Goal: Task Accomplishment & Management: Manage account settings

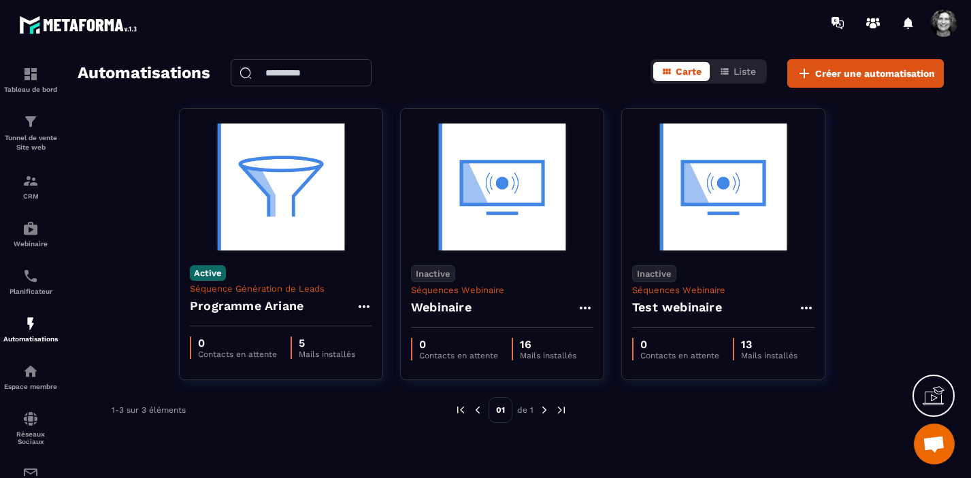
scroll to position [16906, 0]
click at [35, 131] on div "Tunnel de vente Site web" at bounding box center [30, 133] width 54 height 39
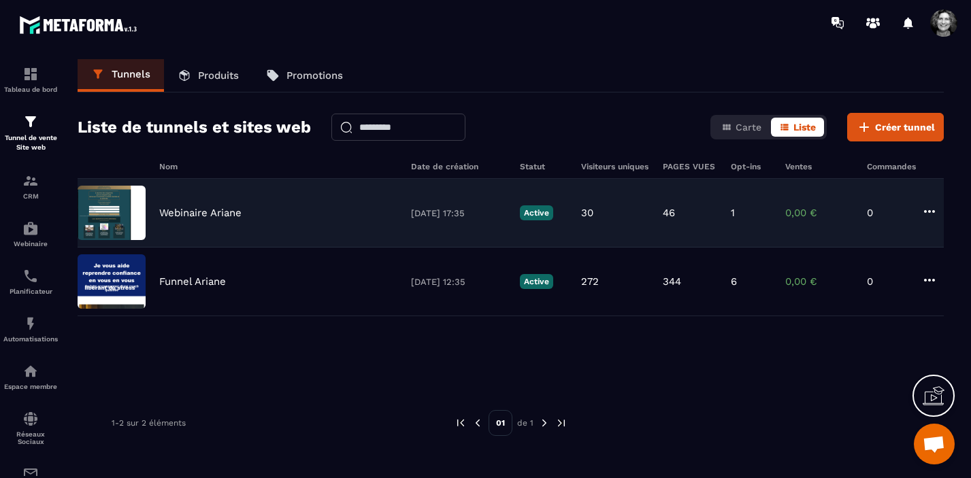
click at [310, 218] on div "Webinaire Ariane [DATE] 17:35 Active 30 46 1 0,00 € 0" at bounding box center [511, 213] width 866 height 69
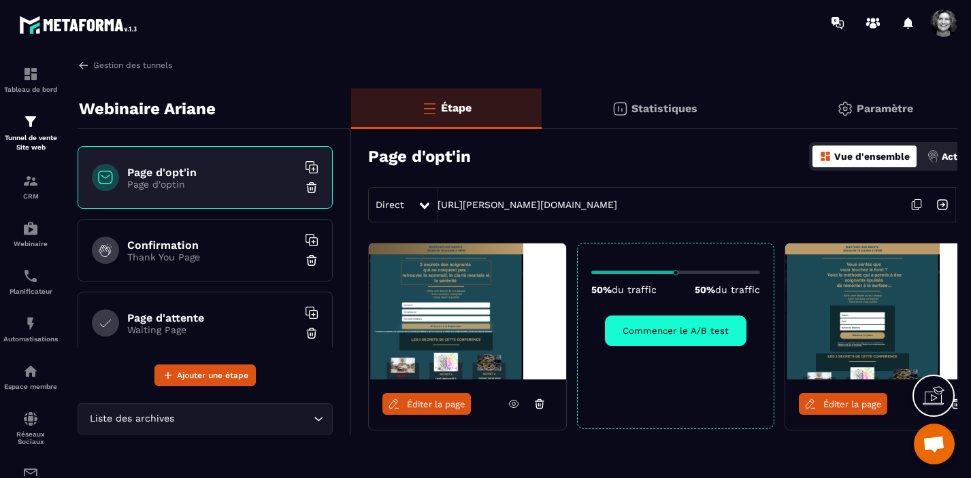
click at [426, 204] on icon at bounding box center [425, 206] width 10 height 7
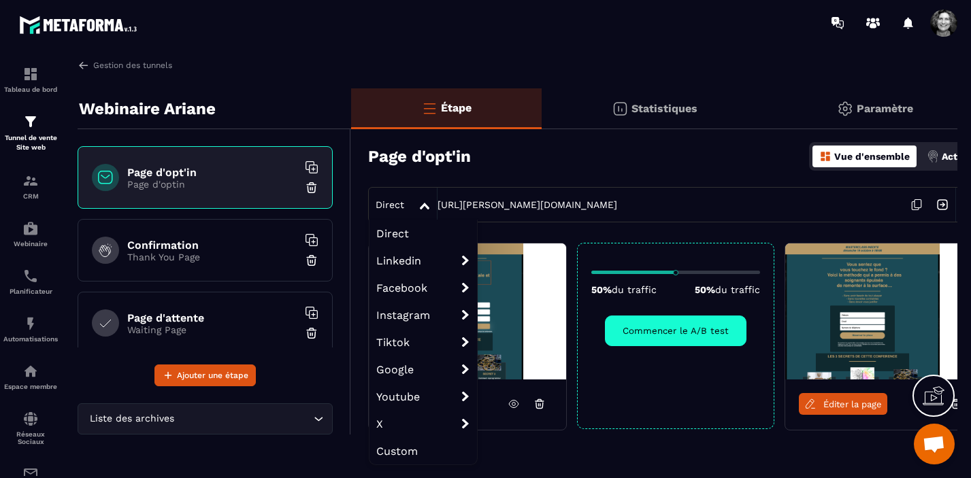
click at [696, 162] on div "Page d'opt'in Vue d'ensemble Actions" at bounding box center [675, 157] width 615 height 48
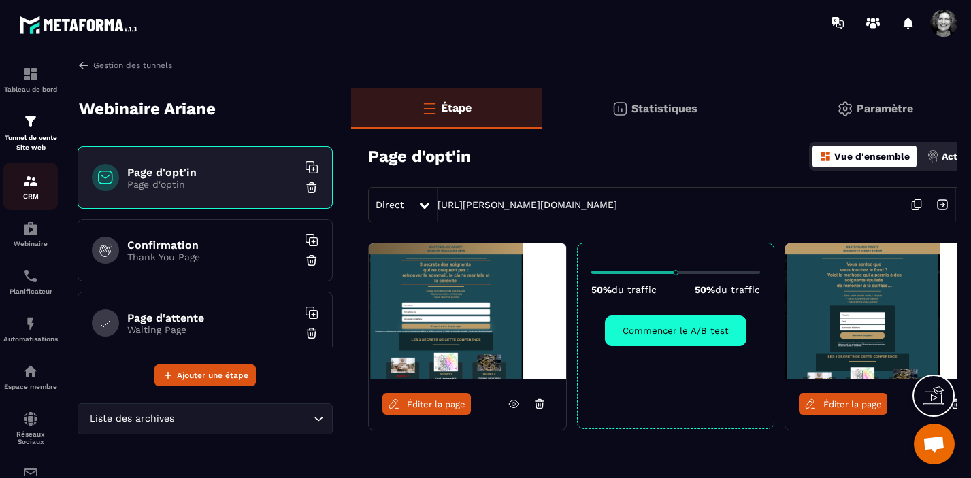
click at [31, 186] on img at bounding box center [30, 181] width 16 height 16
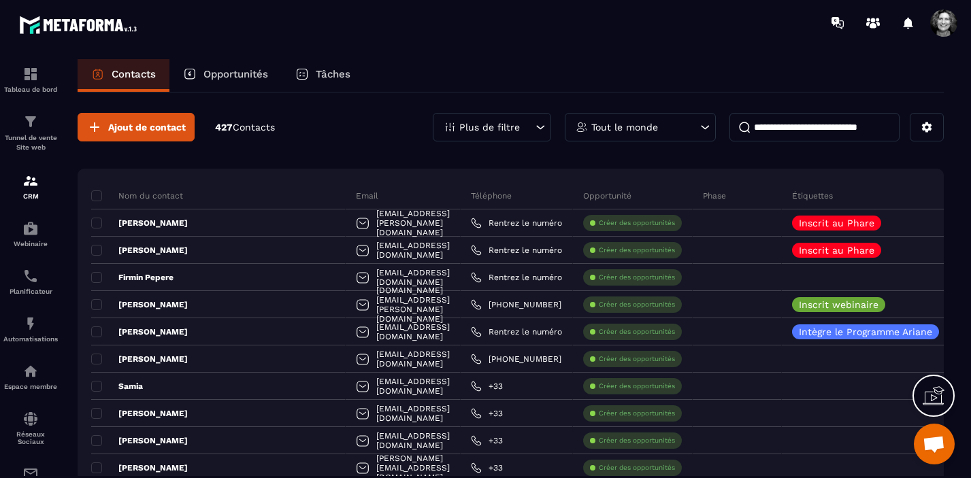
click at [539, 122] on icon at bounding box center [540, 127] width 14 height 14
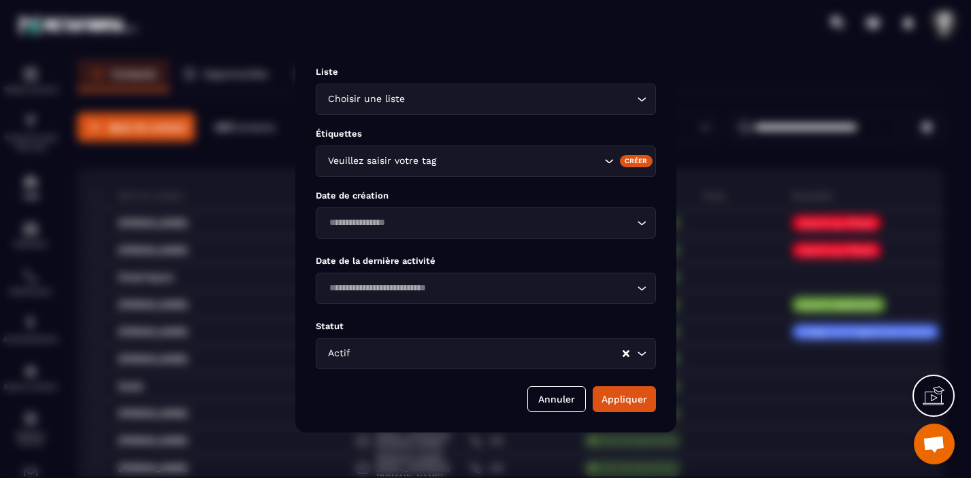
click at [603, 161] on icon "Search for option" at bounding box center [608, 161] width 14 height 14
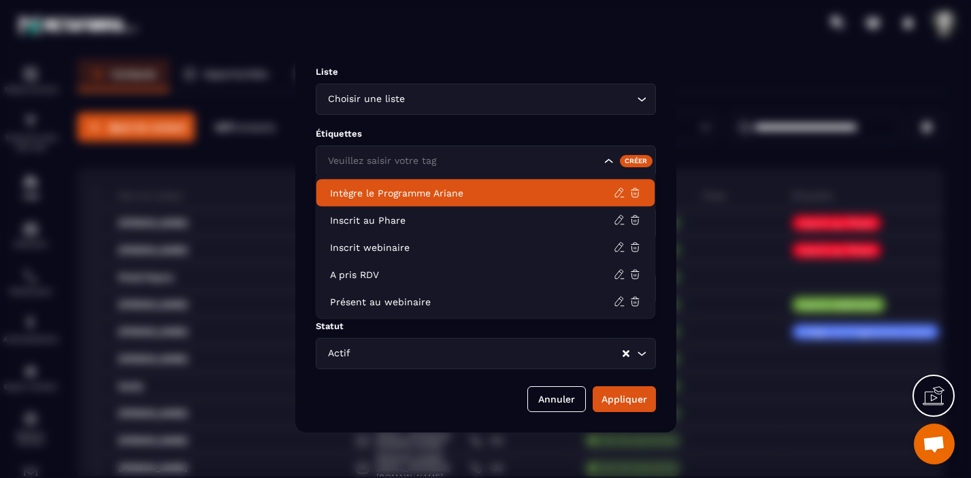
click at [639, 99] on icon "Search for option" at bounding box center [641, 99] width 8 height 4
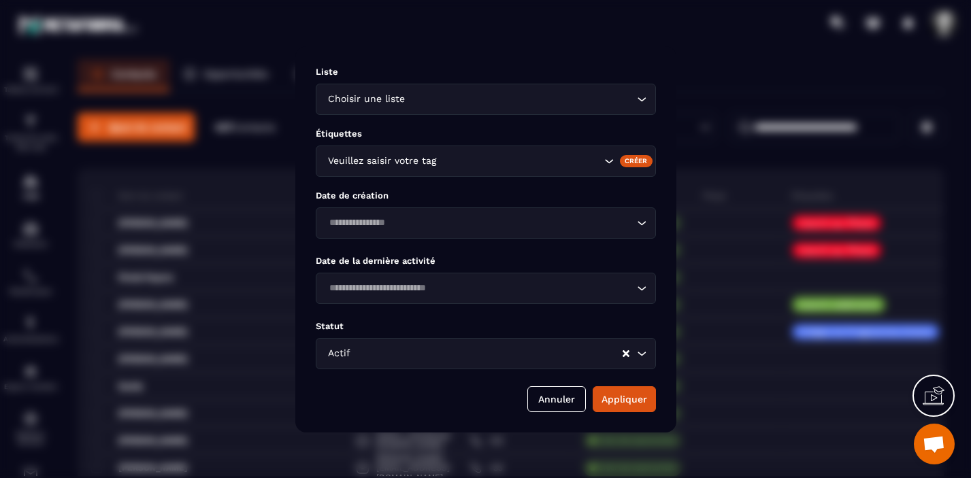
click at [732, 69] on div "Modal window" at bounding box center [485, 239] width 971 height 478
click at [641, 219] on icon "Search for option" at bounding box center [642, 223] width 14 height 14
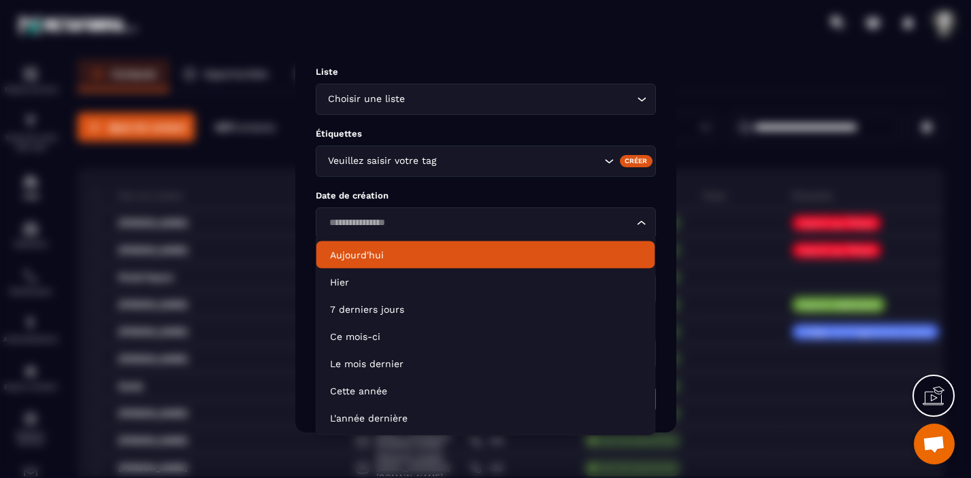
click at [640, 221] on icon "Search for option" at bounding box center [641, 222] width 8 height 4
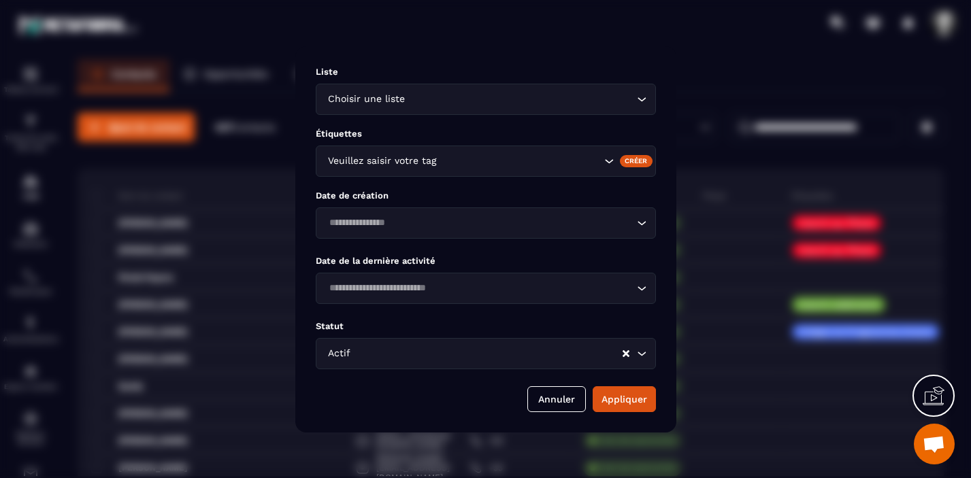
click at [640, 289] on icon "Search for option" at bounding box center [641, 288] width 8 height 4
click at [640, 289] on icon "Search for option" at bounding box center [642, 289] width 14 height 14
click at [641, 99] on icon "Search for option" at bounding box center [642, 100] width 14 height 14
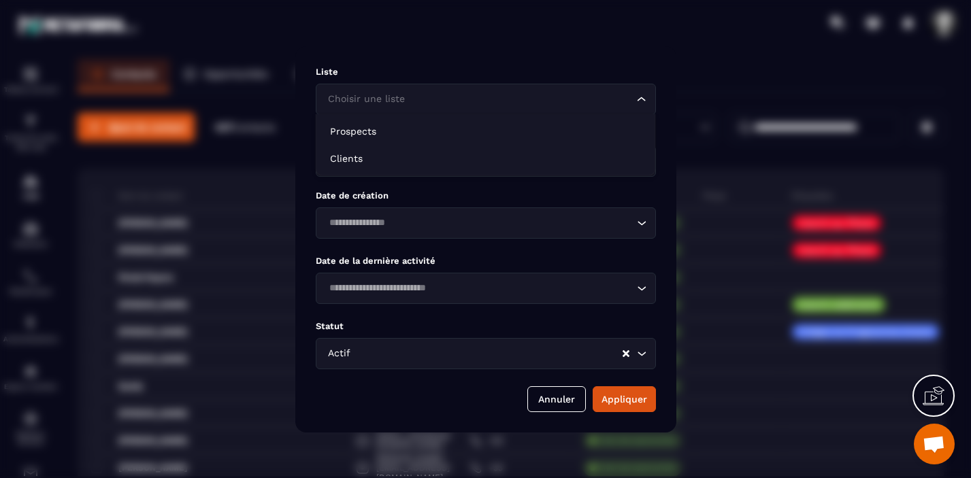
click at [641, 99] on icon "Search for option" at bounding box center [642, 100] width 14 height 14
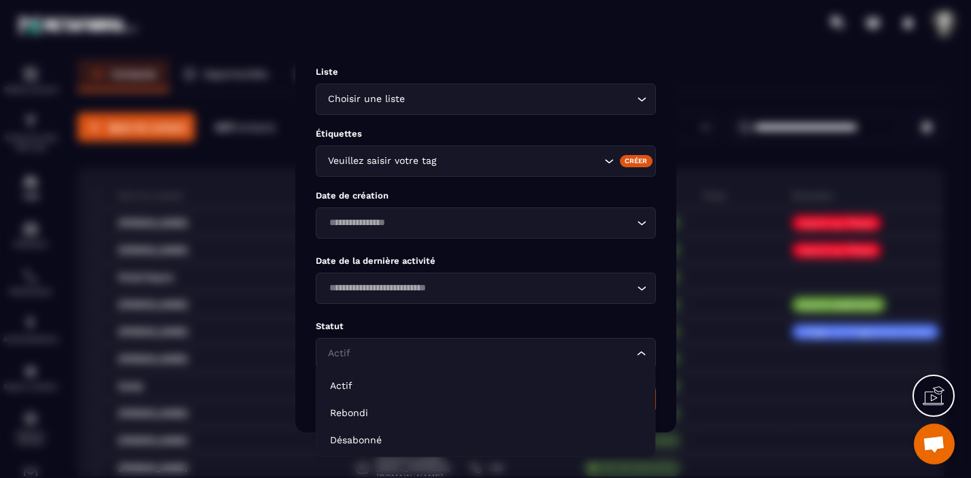
click at [644, 352] on icon "Search for option" at bounding box center [642, 354] width 14 height 14
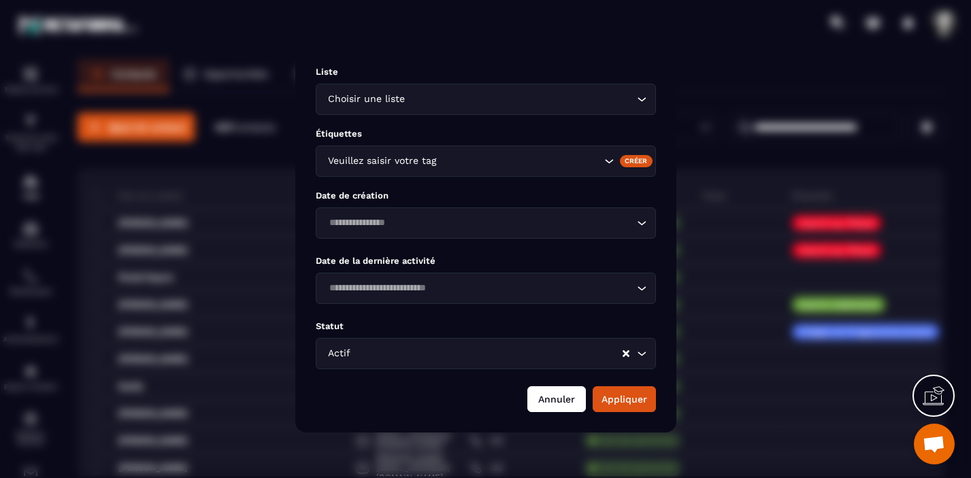
click at [557, 398] on button "Annuler" at bounding box center [556, 399] width 59 height 26
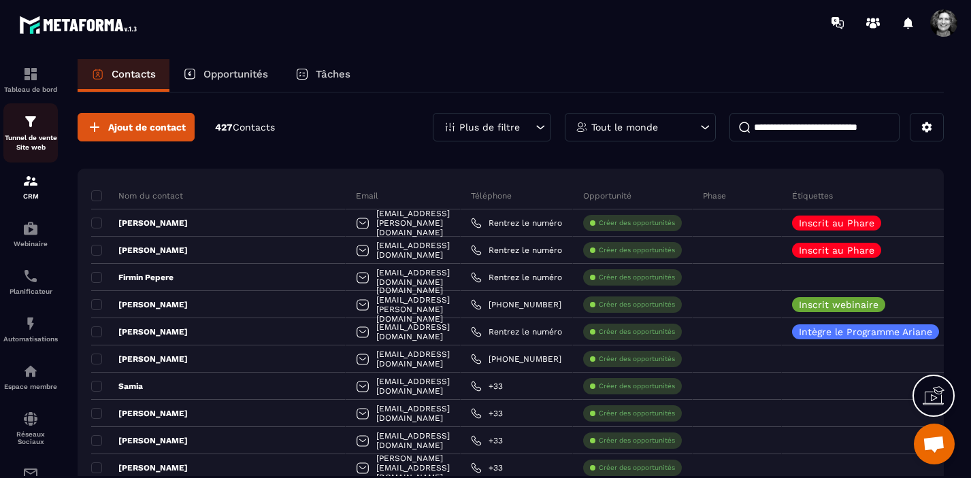
click at [31, 134] on p "Tunnel de vente Site web" at bounding box center [30, 142] width 54 height 19
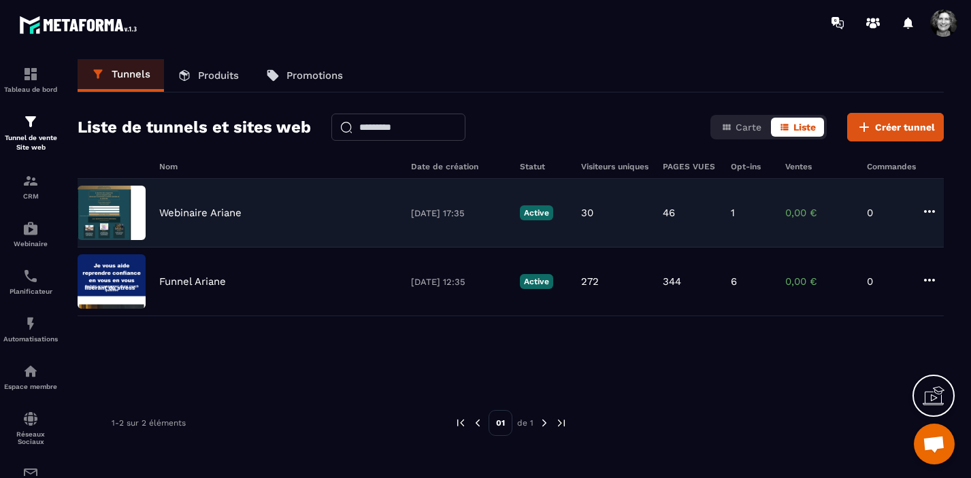
click at [249, 227] on div "Webinaire Ariane [DATE] 17:35 Active 30 46 1 0,00 € 0" at bounding box center [511, 213] width 866 height 69
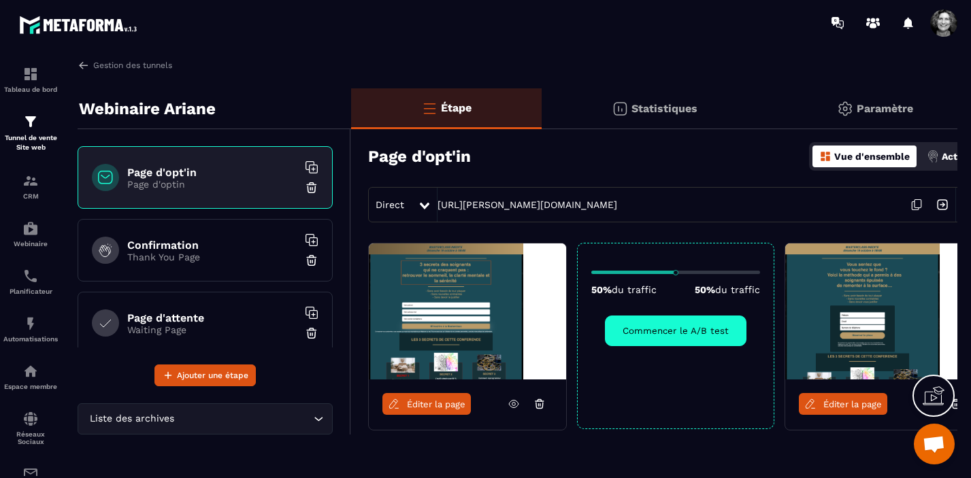
click at [423, 205] on icon at bounding box center [425, 206] width 10 height 7
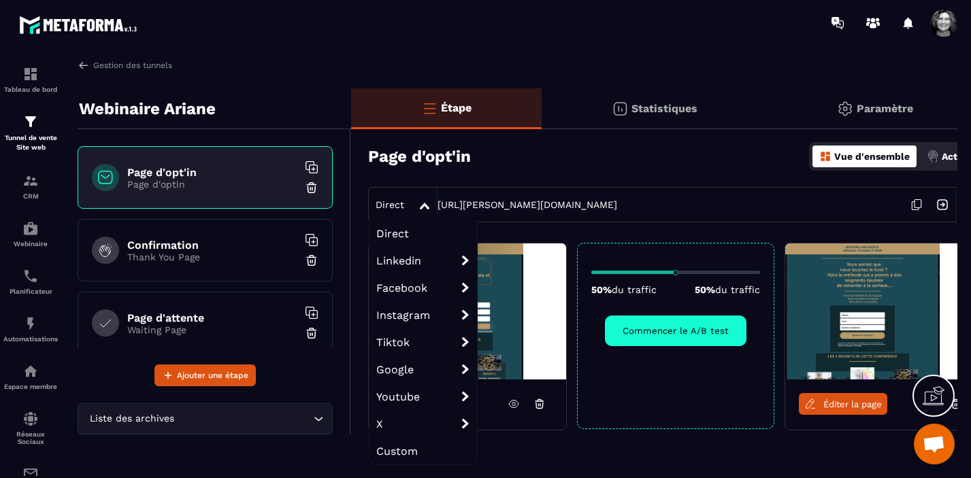
click at [663, 163] on div "Page d'opt'in Vue d'ensemble Actions" at bounding box center [675, 157] width 615 height 48
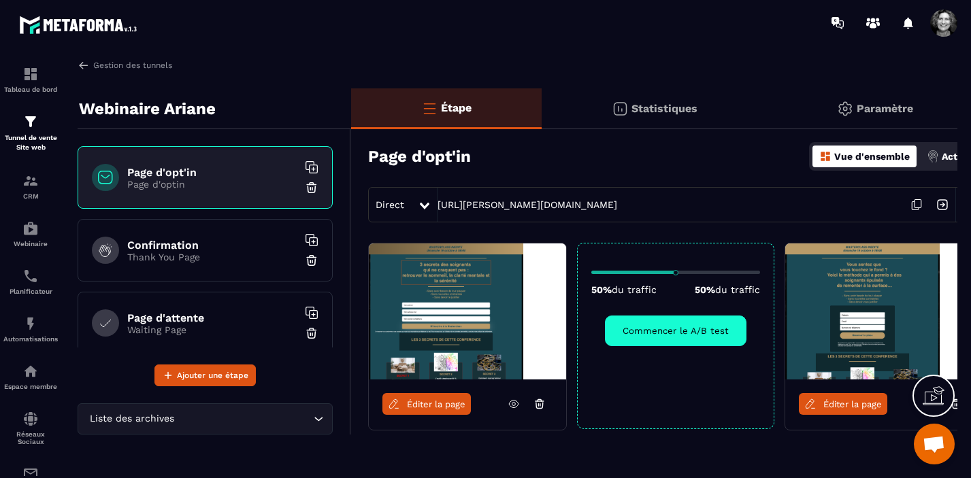
click at [268, 54] on section "Tableau de bord Tunnel de vente Site web CRM Webinaire Planificateur Automatisa…" at bounding box center [485, 266] width 971 height 441
click at [31, 189] on img at bounding box center [30, 181] width 16 height 16
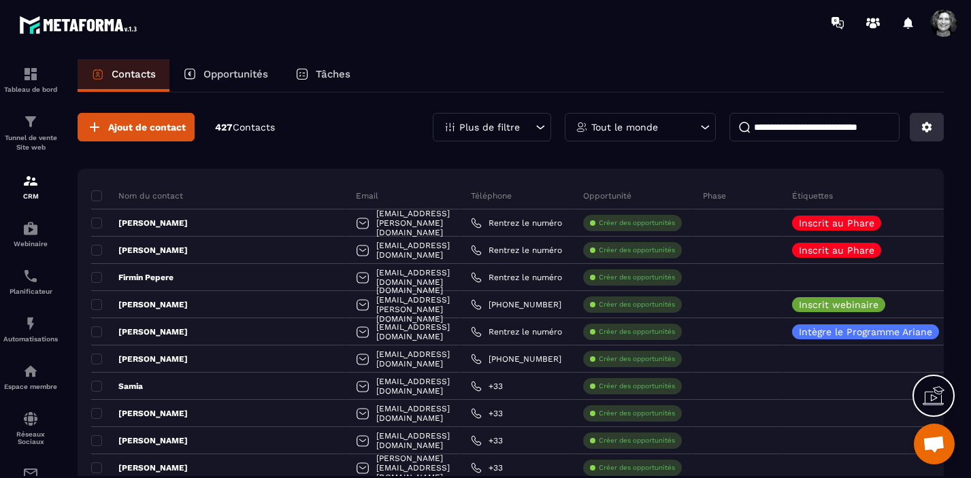
click at [932, 124] on icon at bounding box center [926, 127] width 12 height 12
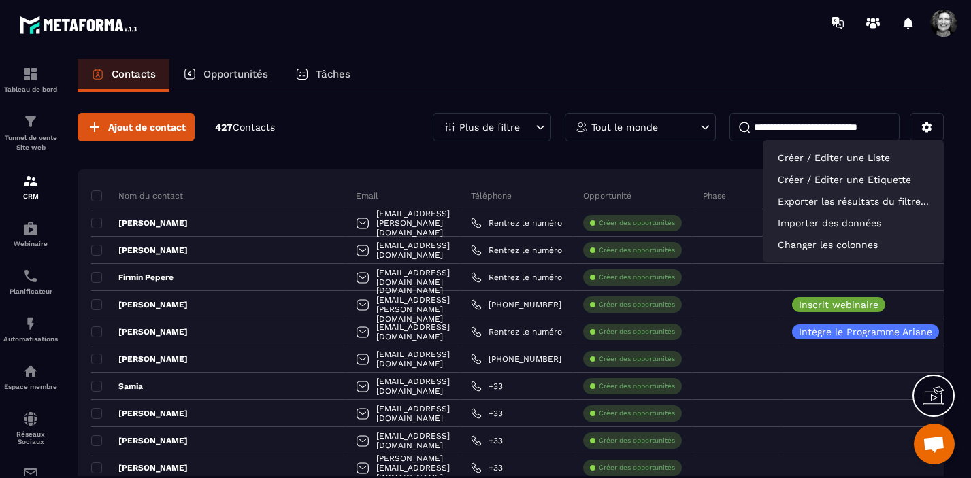
click at [541, 122] on icon at bounding box center [540, 127] width 14 height 14
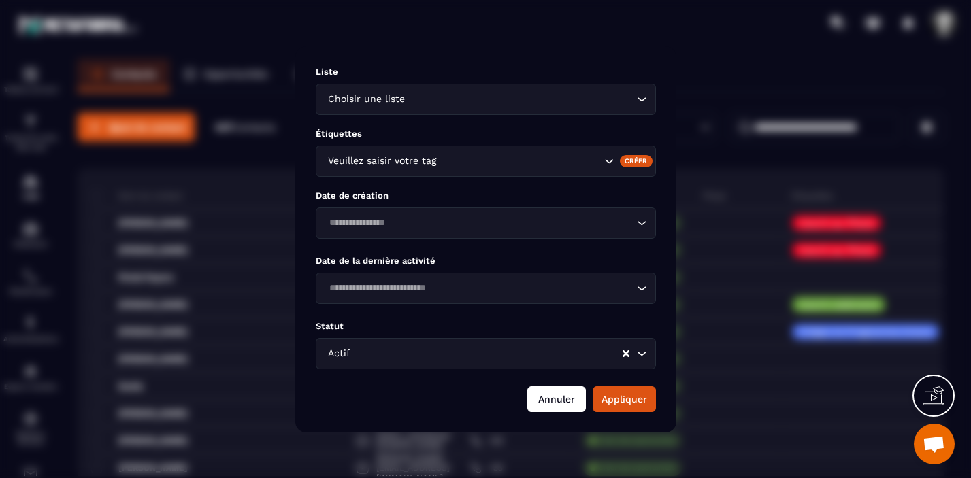
click at [533, 397] on button "Annuler" at bounding box center [556, 399] width 59 height 26
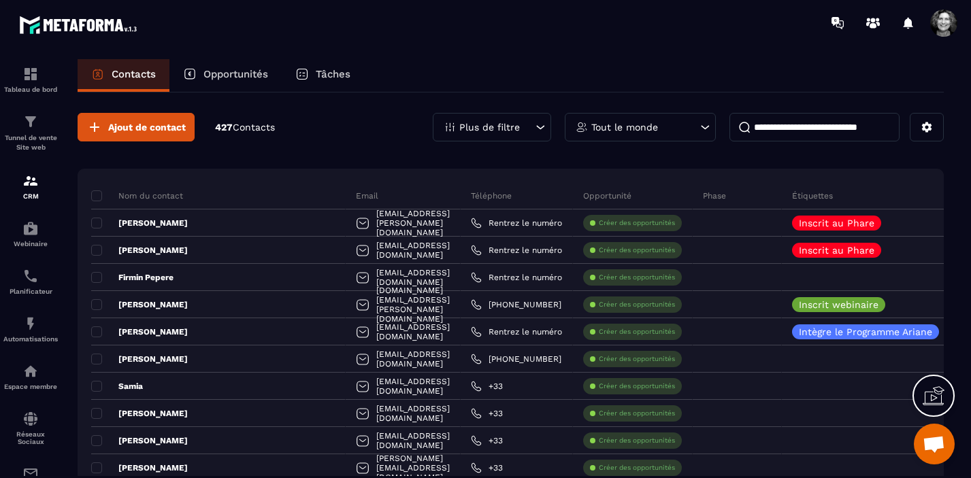
click at [650, 123] on p "Tout le monde" at bounding box center [624, 127] width 67 height 10
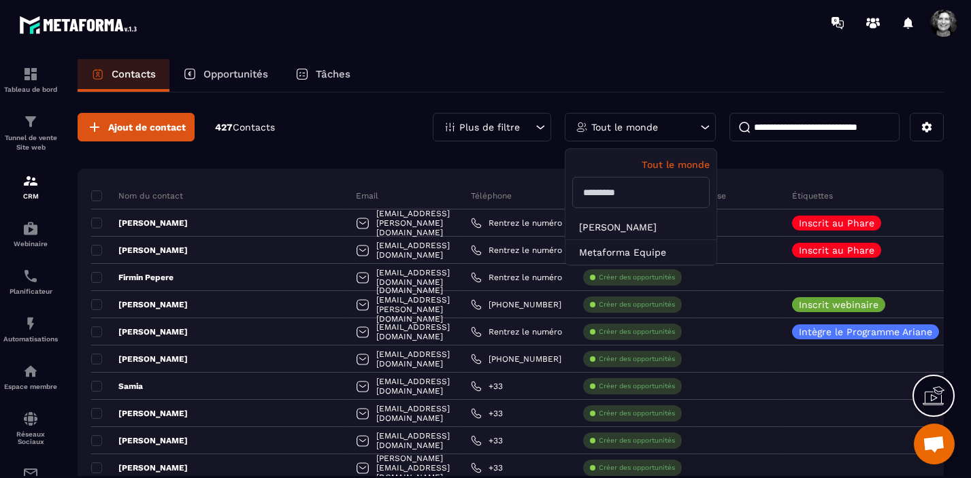
click at [650, 123] on p "Tout le monde" at bounding box center [624, 127] width 67 height 10
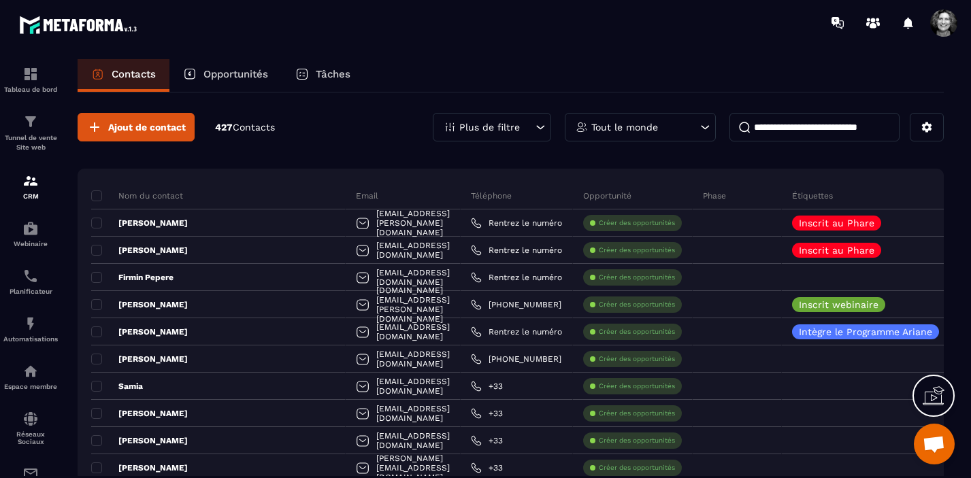
click at [850, 130] on input at bounding box center [814, 127] width 170 height 29
click at [33, 131] on div "Tunnel de vente Site web" at bounding box center [30, 133] width 54 height 39
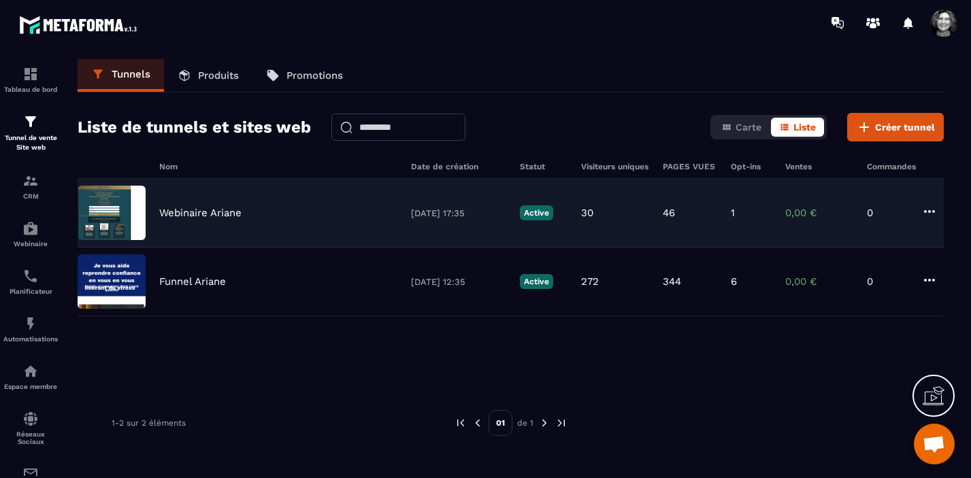
click at [120, 211] on img at bounding box center [112, 213] width 68 height 54
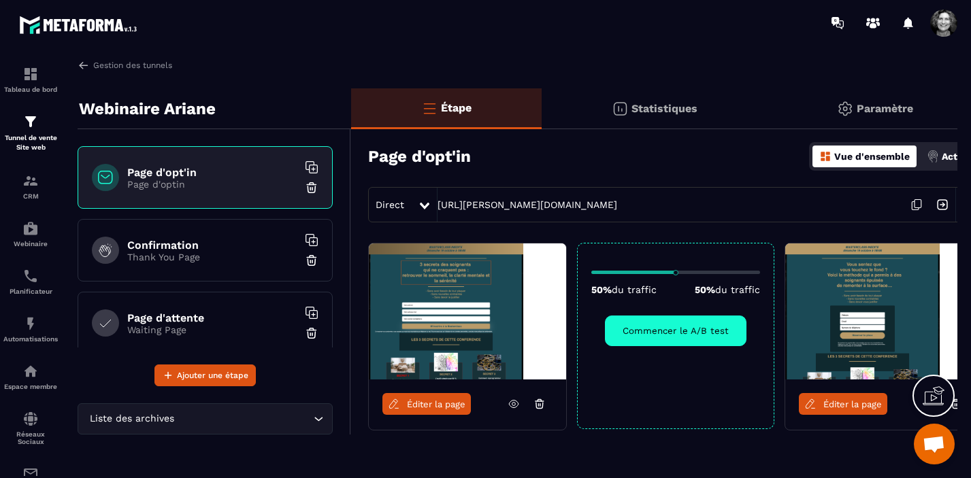
click at [948, 150] on div "Actions" at bounding box center [951, 157] width 56 height 22
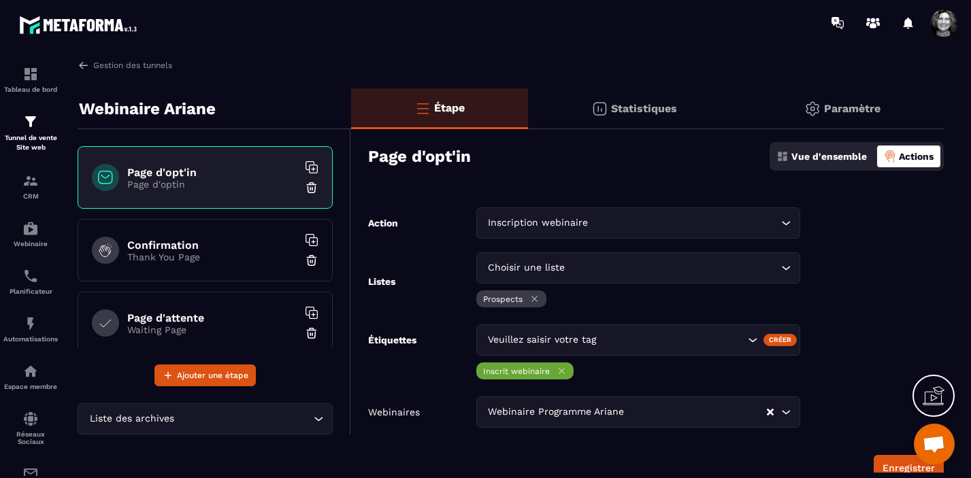
click at [865, 109] on p "Paramètre" at bounding box center [852, 108] width 56 height 13
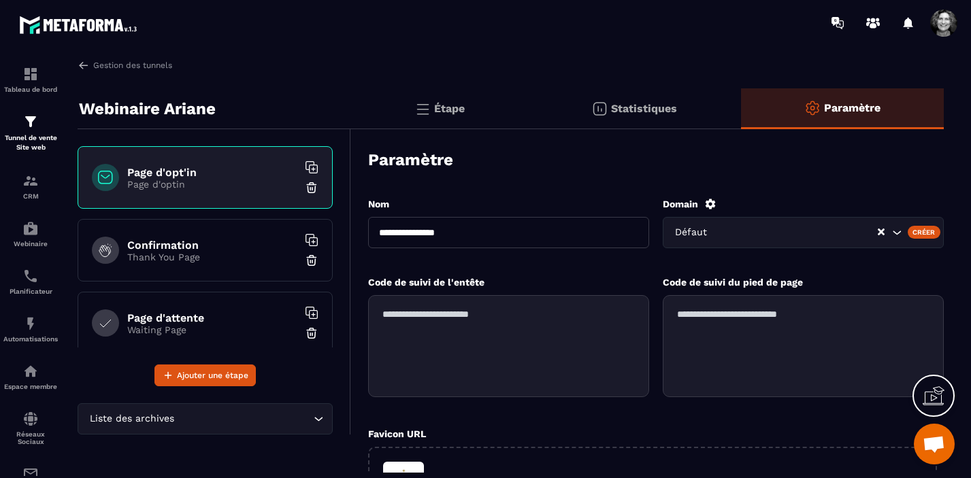
click at [450, 105] on p "Étape" at bounding box center [449, 108] width 31 height 13
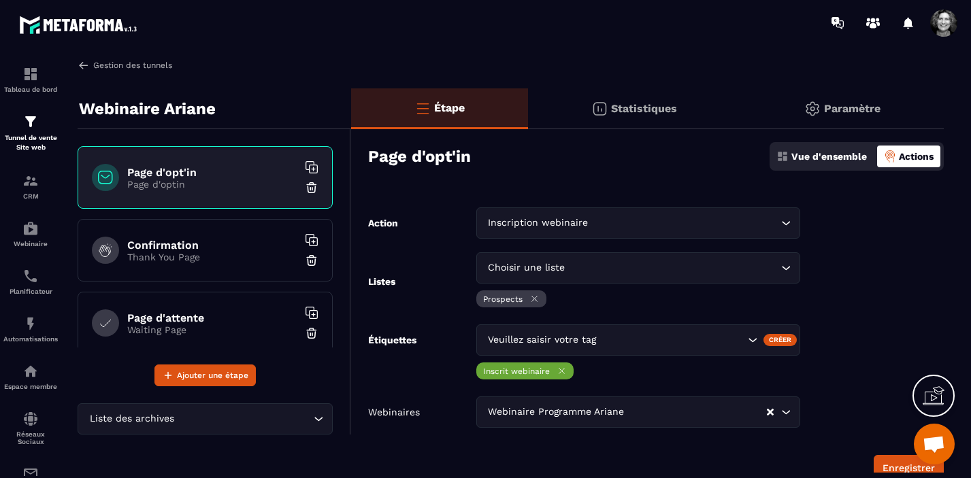
click at [97, 65] on link "Gestion des tunnels" at bounding box center [125, 65] width 95 height 12
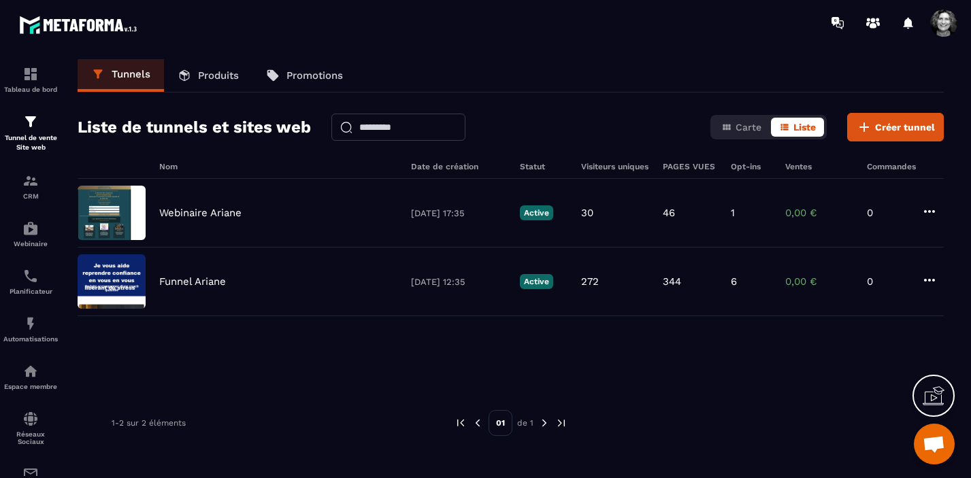
click at [948, 28] on span at bounding box center [943, 23] width 27 height 27
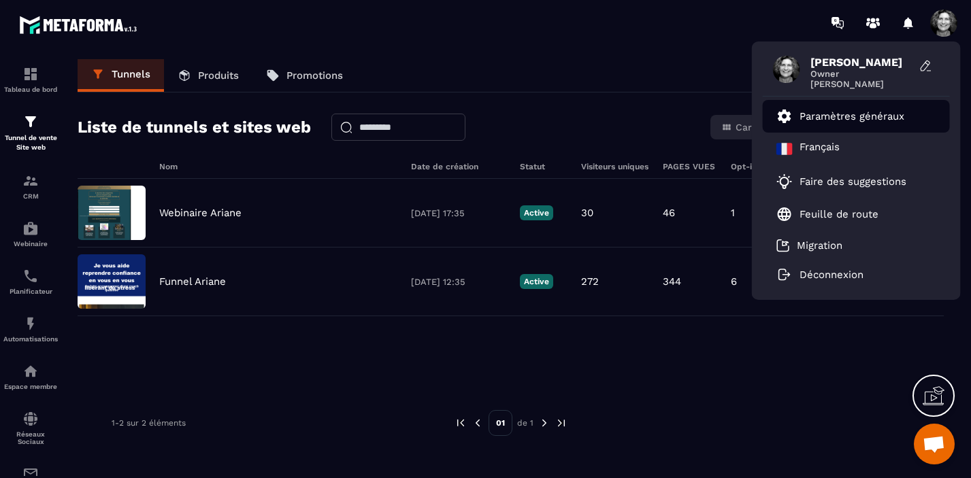
click at [861, 119] on p "Paramètres généraux" at bounding box center [851, 116] width 105 height 12
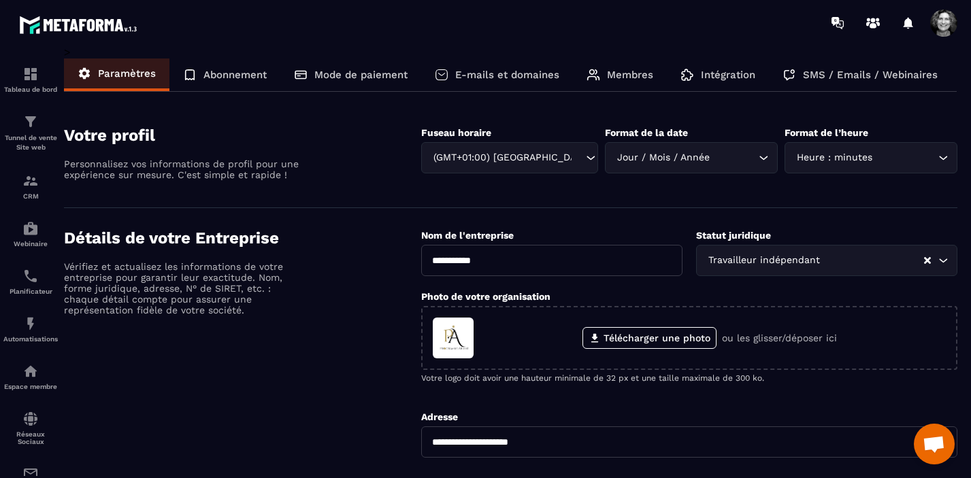
click at [615, 76] on p "Membres" at bounding box center [630, 75] width 46 height 12
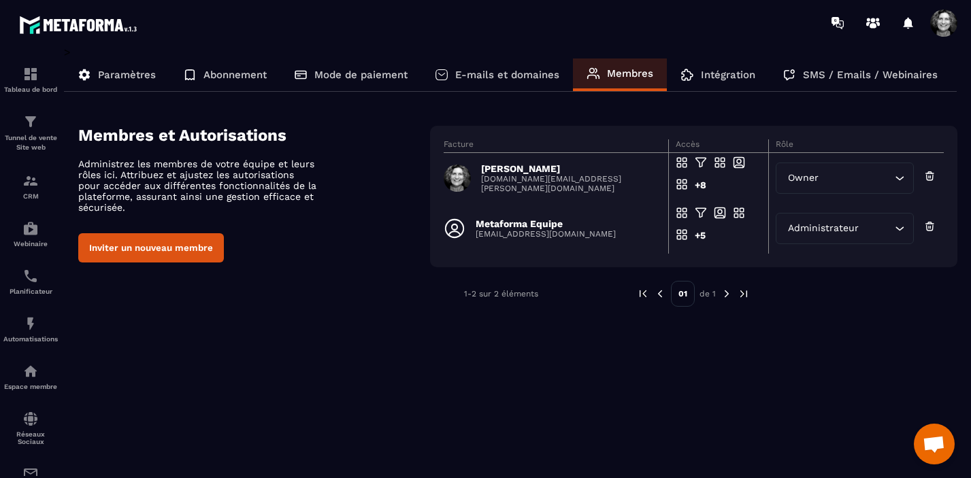
click at [140, 76] on p "Paramètres" at bounding box center [127, 75] width 58 height 12
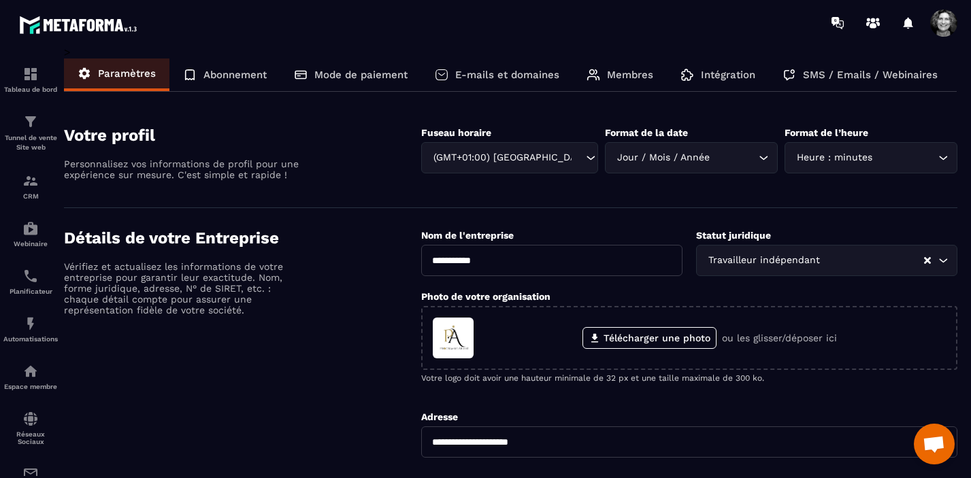
click at [846, 73] on p "SMS / Emails / Webinaires" at bounding box center [870, 75] width 135 height 12
